Goal: Navigation & Orientation: Find specific page/section

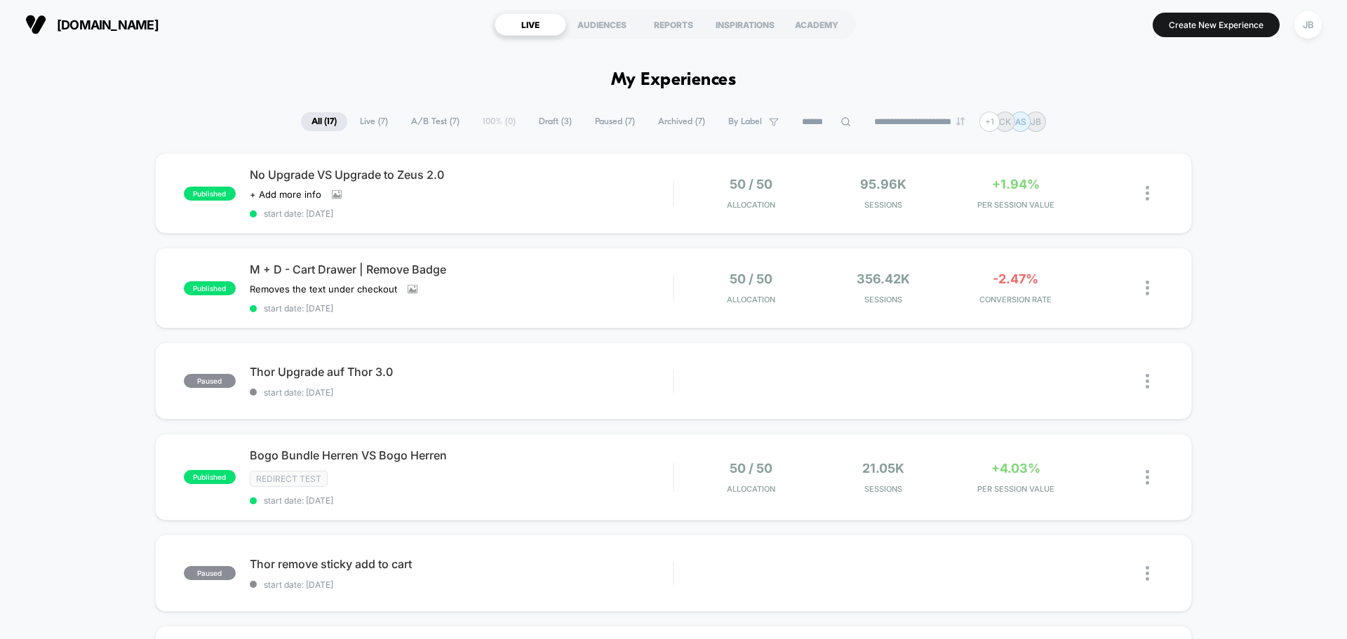
click at [502, 195] on div "Click to view images Click to edit experience details + Add more info" at bounding box center [398, 194] width 296 height 11
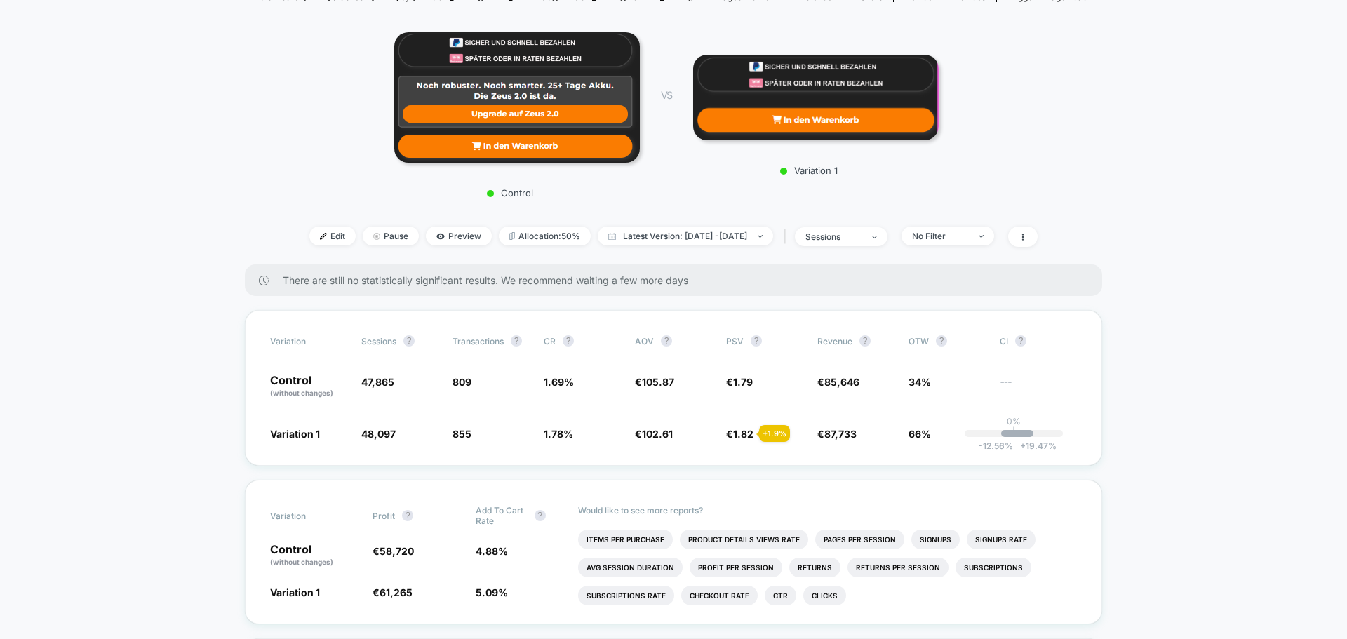
scroll to position [210, 0]
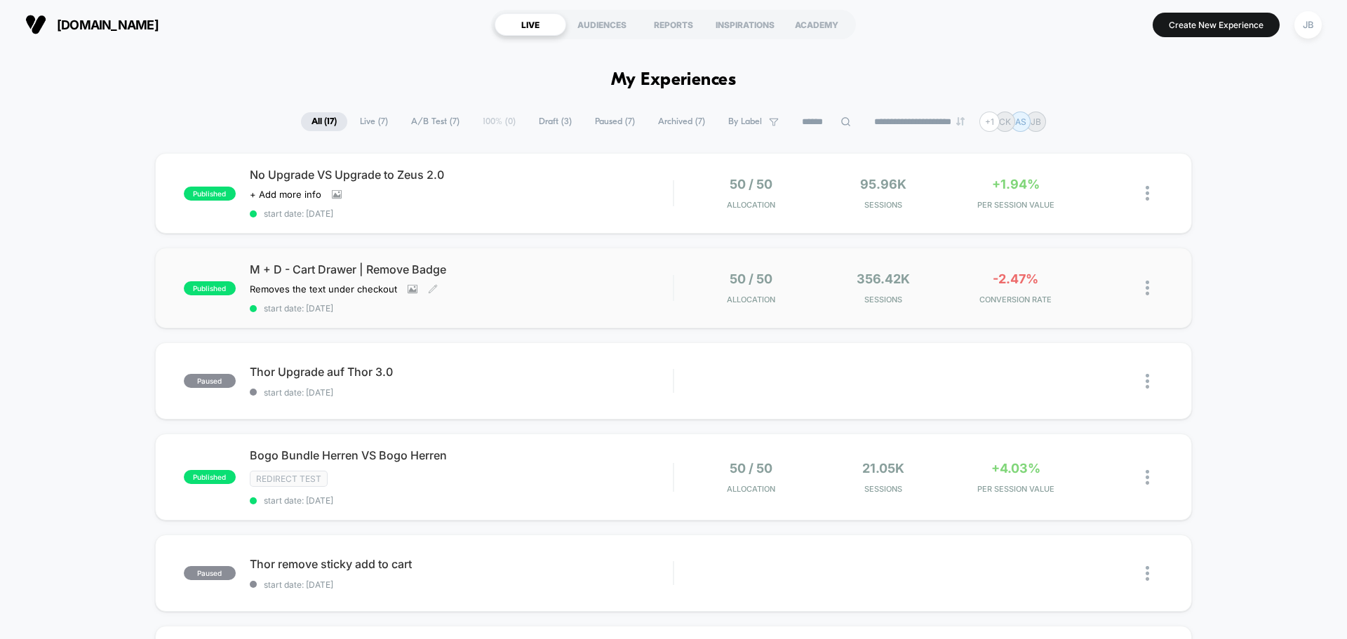
click at [619, 293] on div "M + D - Cart Drawer | Remove Badge Removes the text under checkout Click to vie…" at bounding box center [461, 287] width 423 height 51
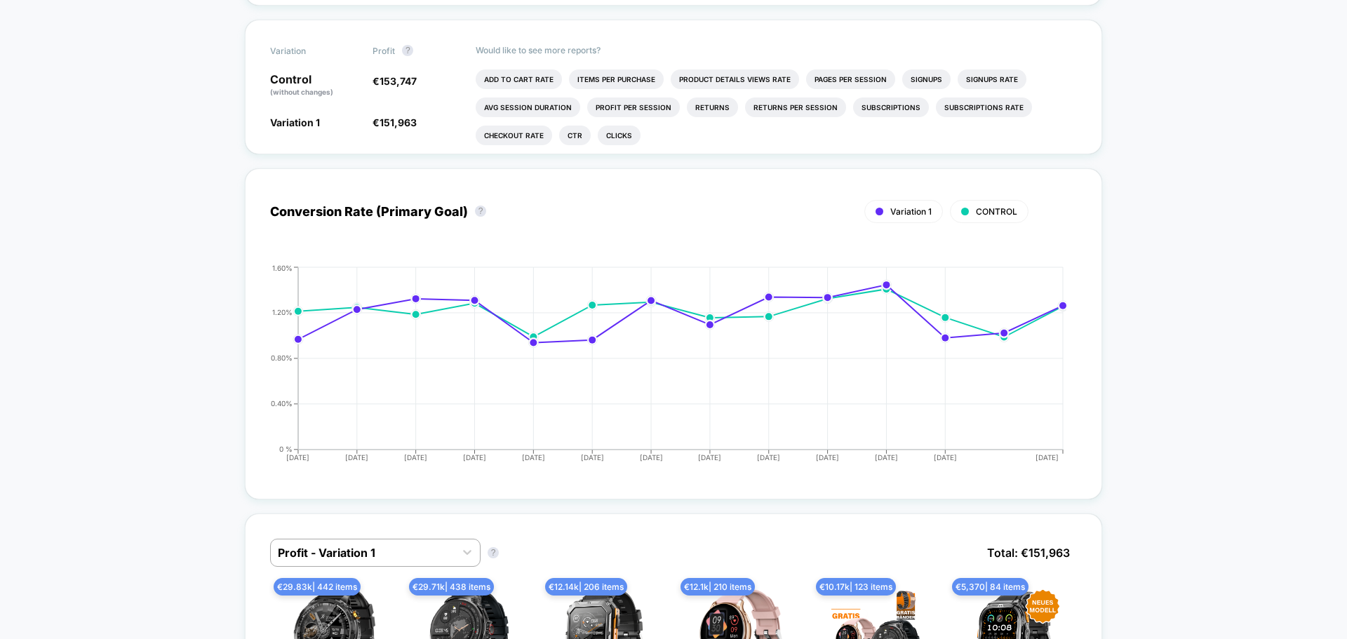
scroll to position [702, 0]
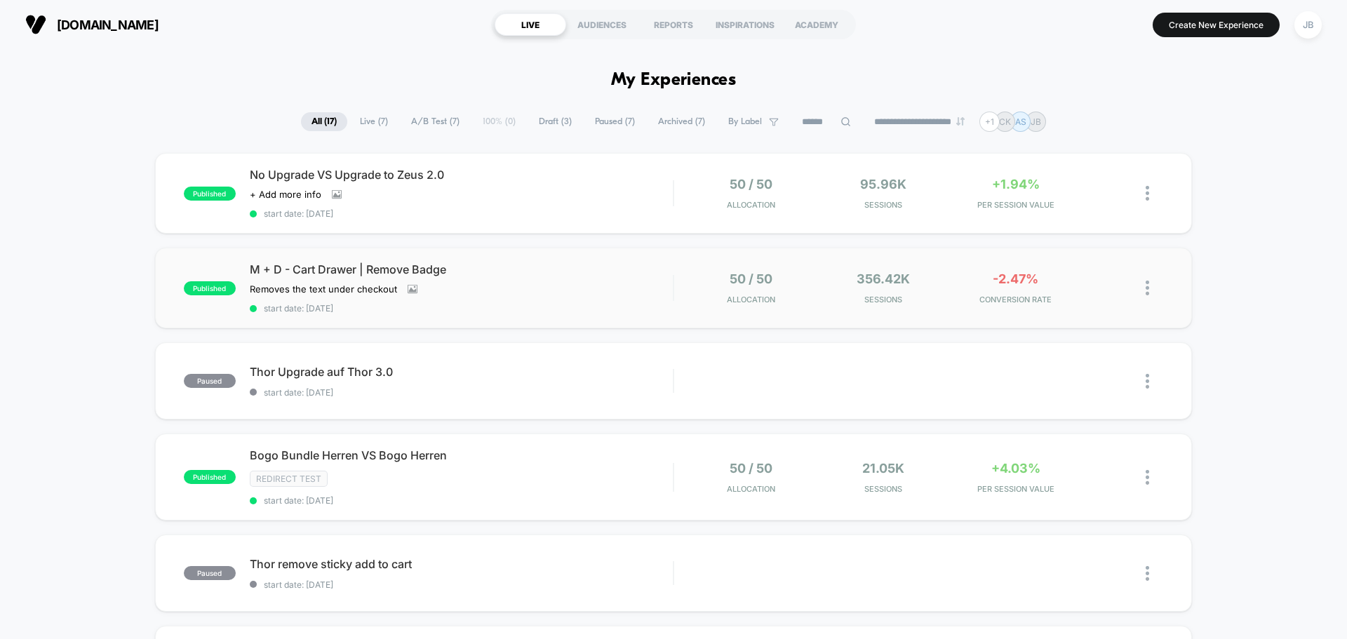
drag, startPoint x: 123, startPoint y: 432, endPoint x: 155, endPoint y: 257, distance: 177.5
